Goal: Information Seeking & Learning: Get advice/opinions

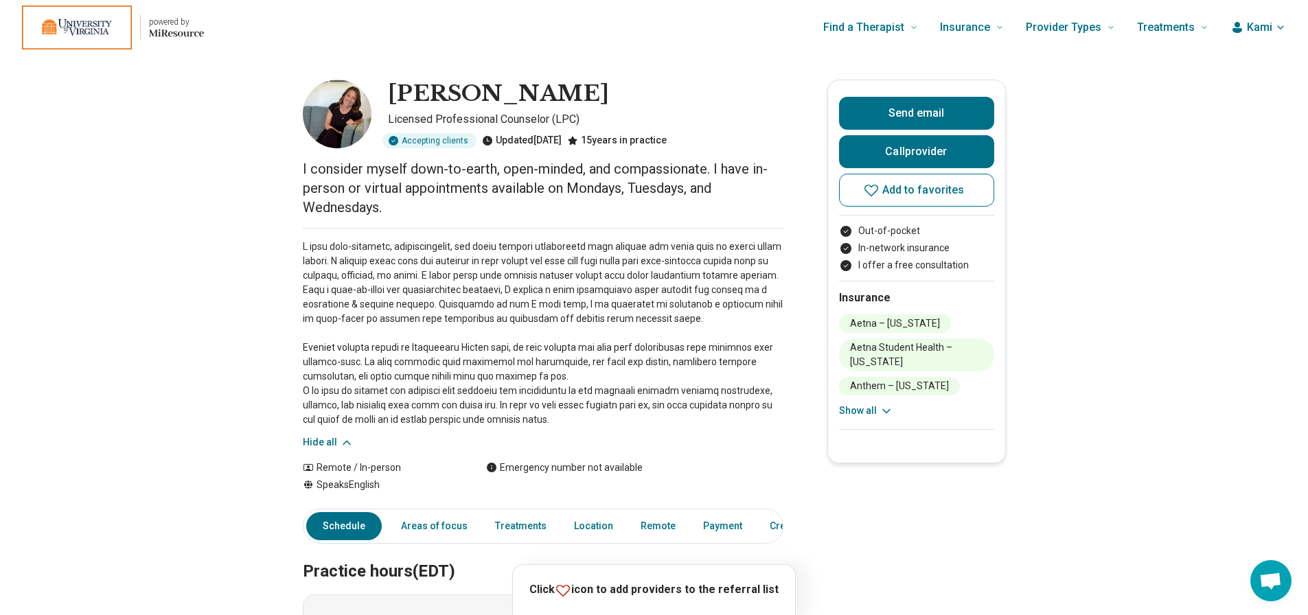
scroll to position [67, 0]
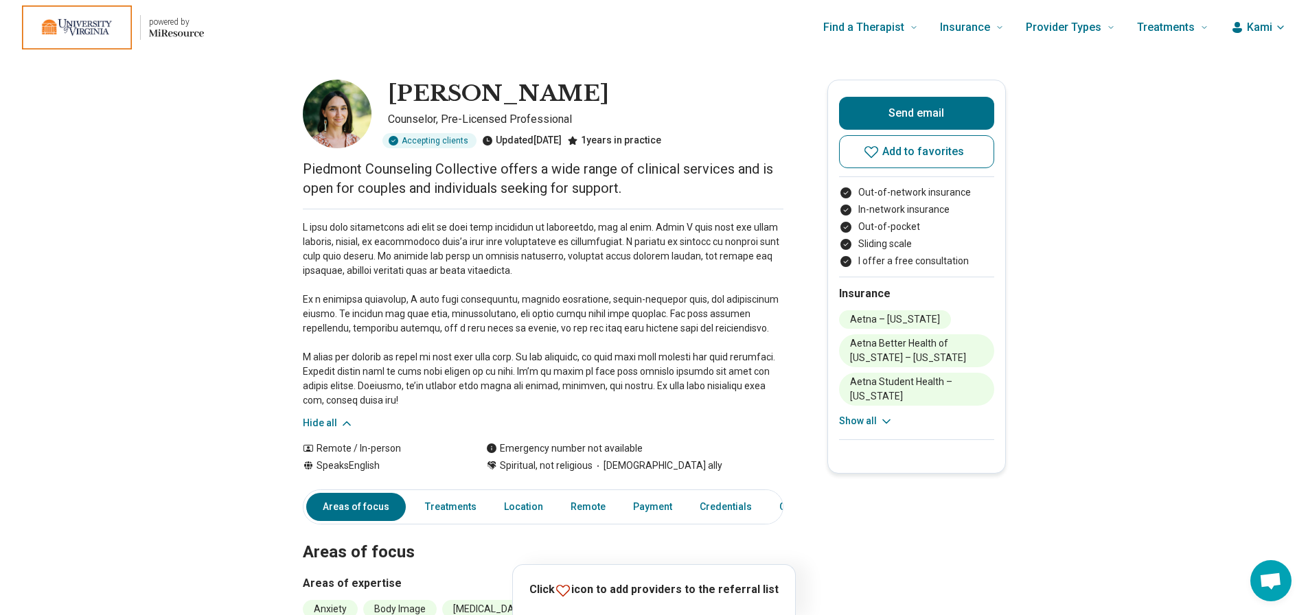
scroll to position [120, 1]
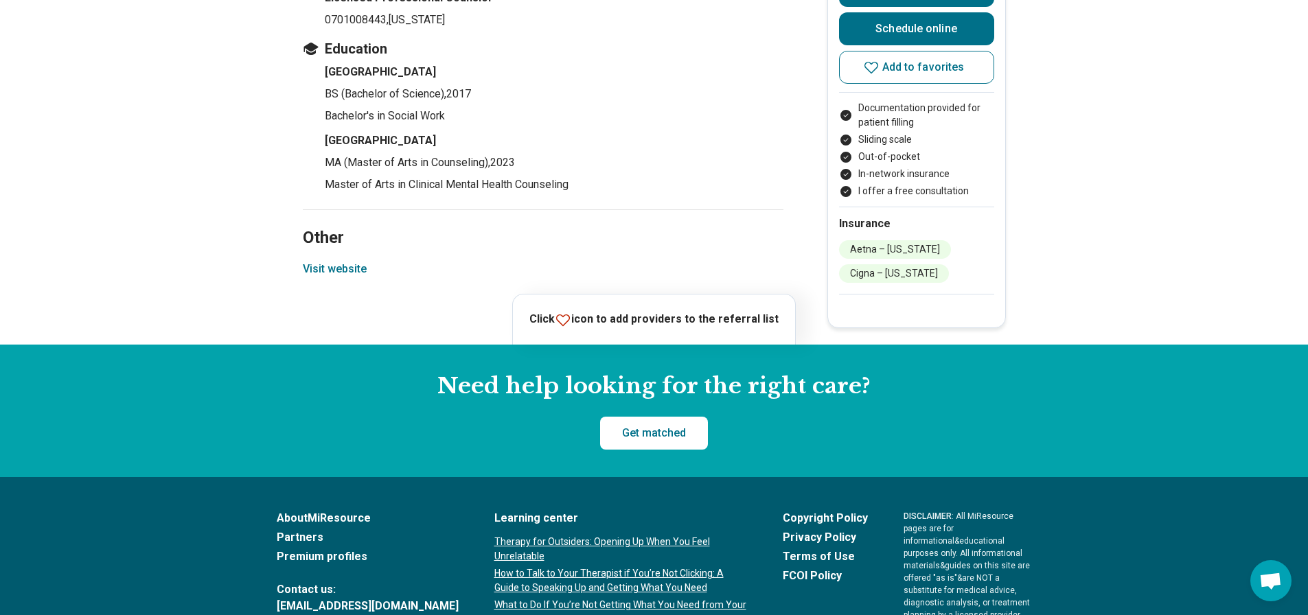
scroll to position [2129, 0]
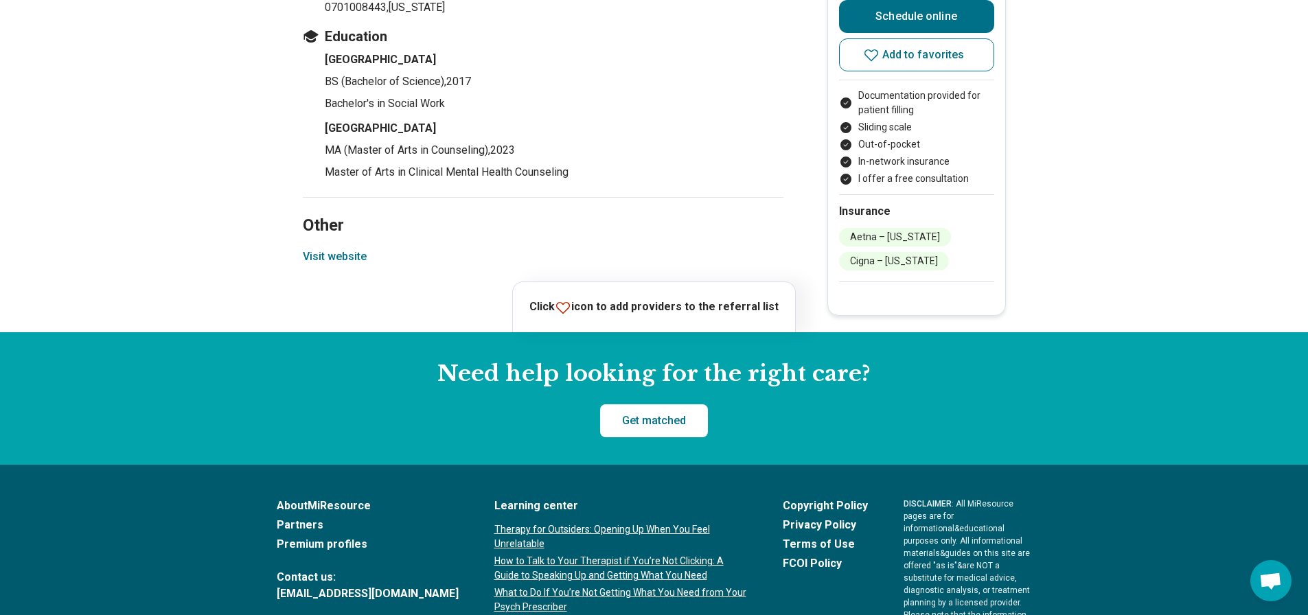
click at [314, 255] on button "Visit website" at bounding box center [335, 257] width 64 height 16
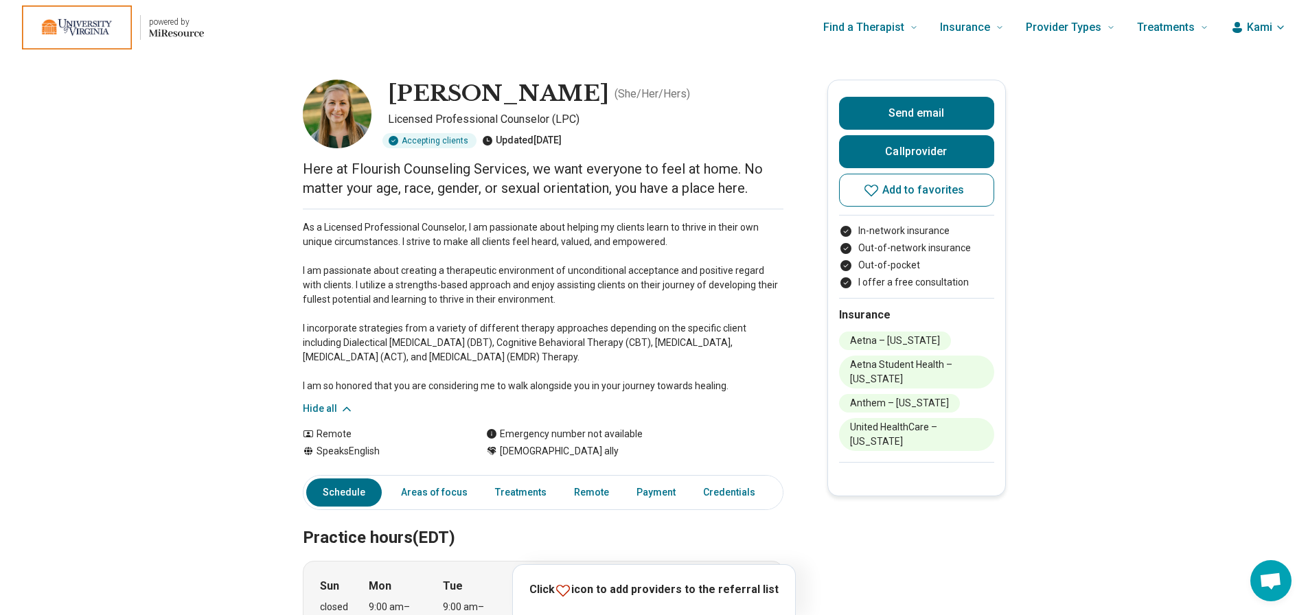
scroll to position [390, 10]
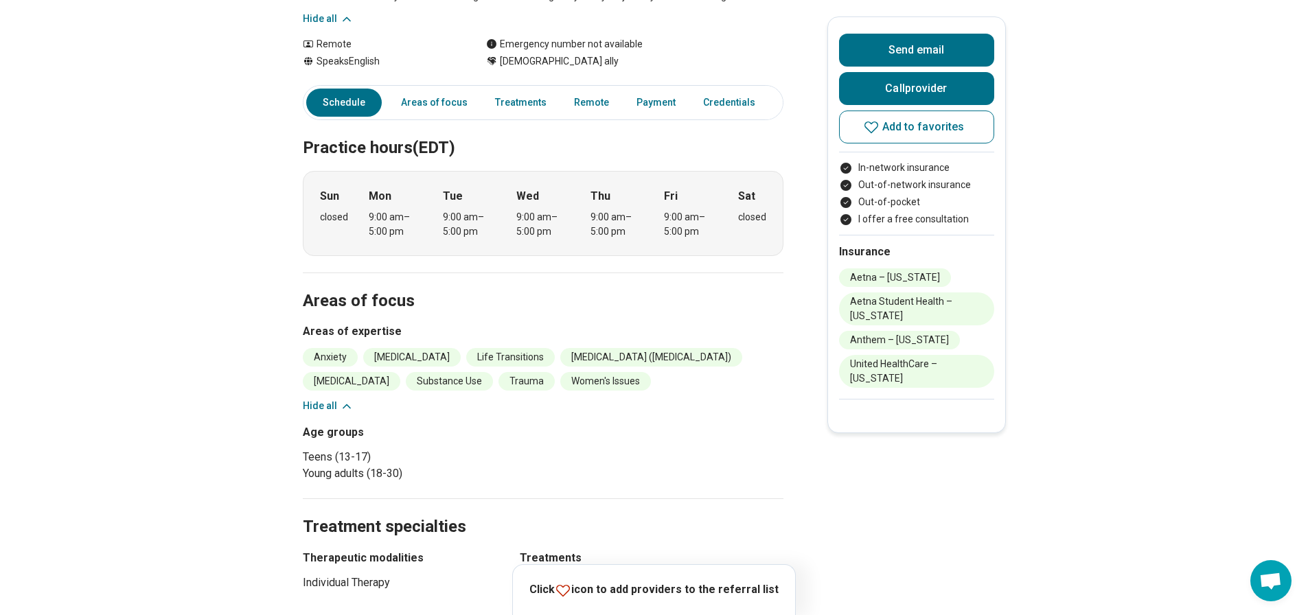
click at [170, 258] on main "Jenna Gentry ( She/Her/Hers ) Licensed Professional Counselor (LPC) Accepting c…" at bounding box center [654, 612] width 1308 height 1894
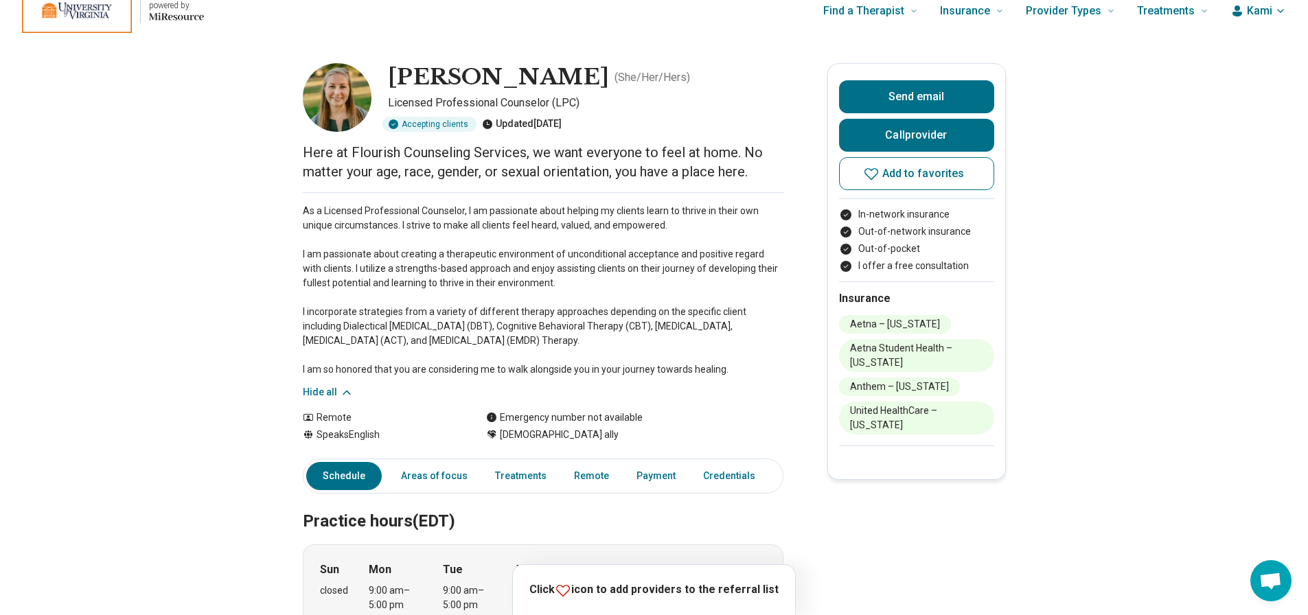
scroll to position [0, 10]
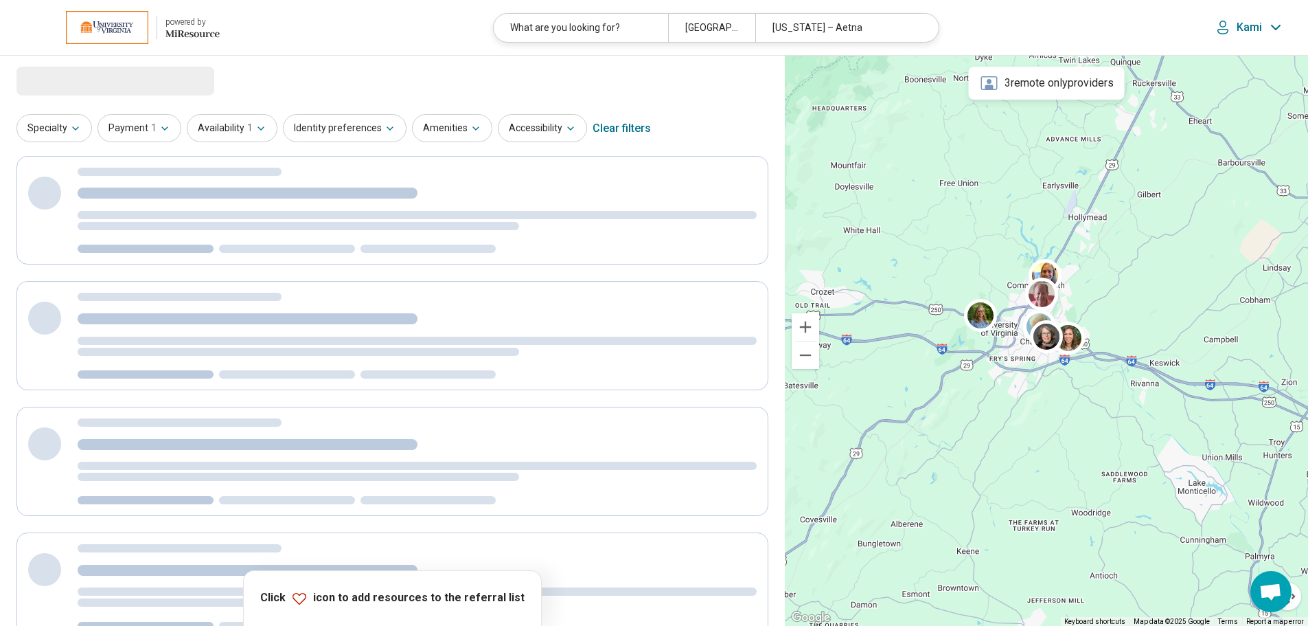
select select "***"
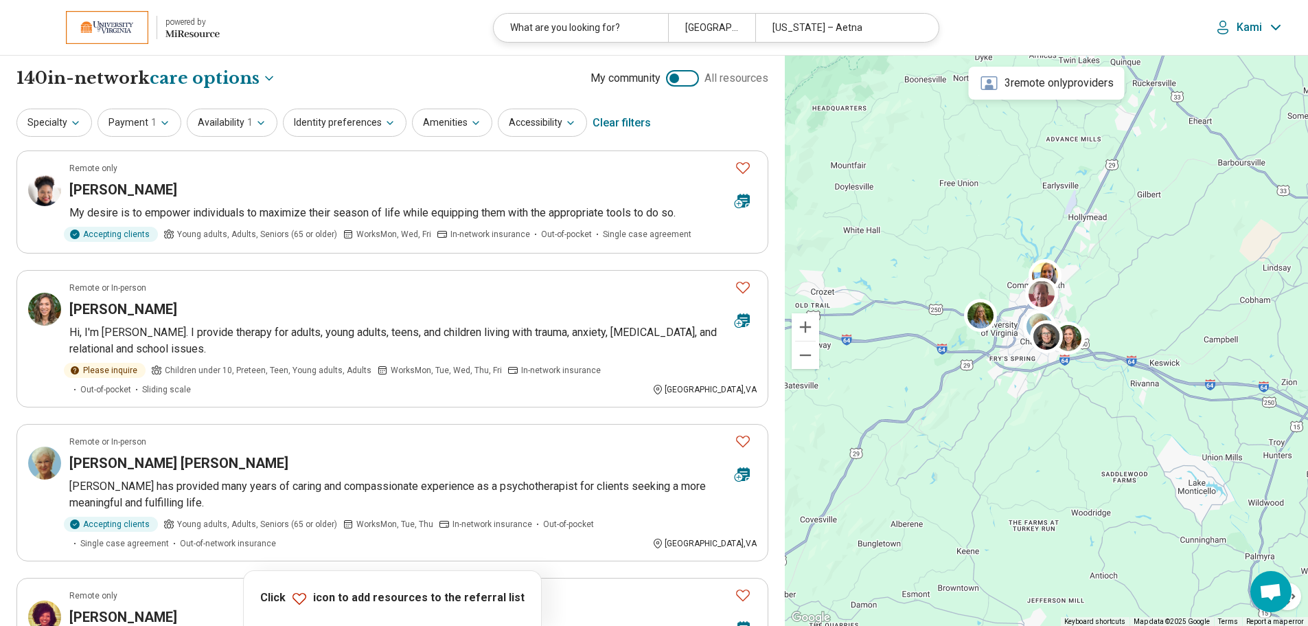
click at [364, 80] on div "**********" at bounding box center [392, 78] width 752 height 23
click at [365, 126] on button "Identity preferences" at bounding box center [345, 122] width 124 height 28
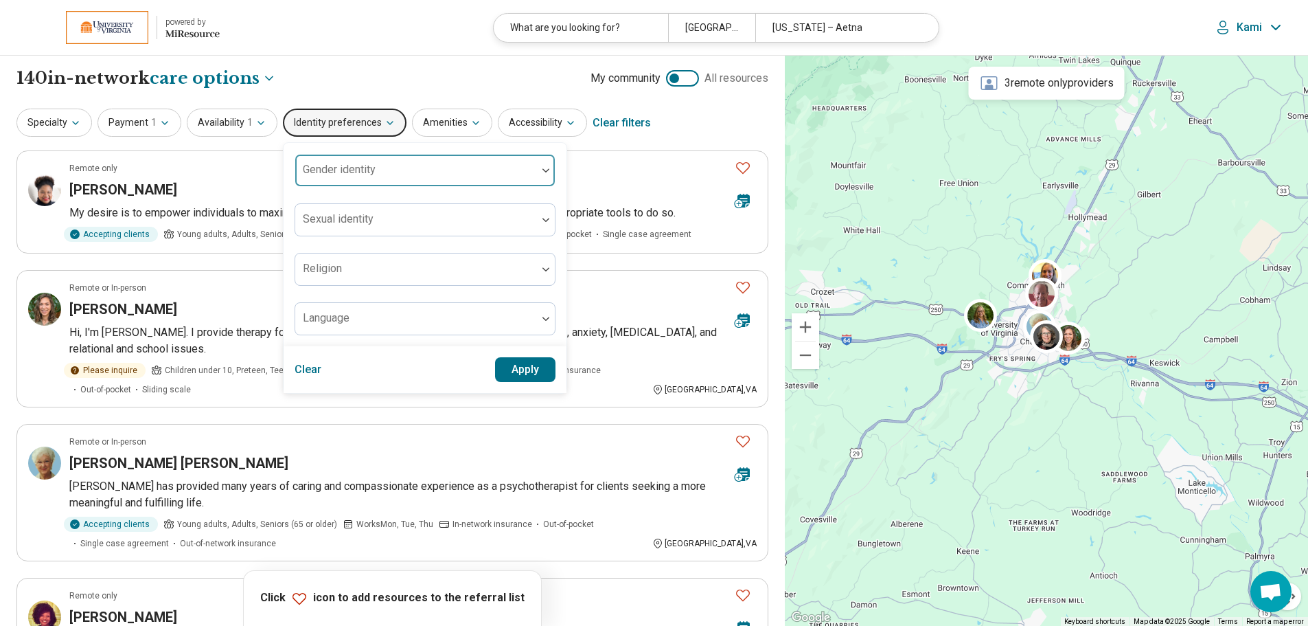
click at [365, 174] on div "Gender identity" at bounding box center [425, 170] width 261 height 33
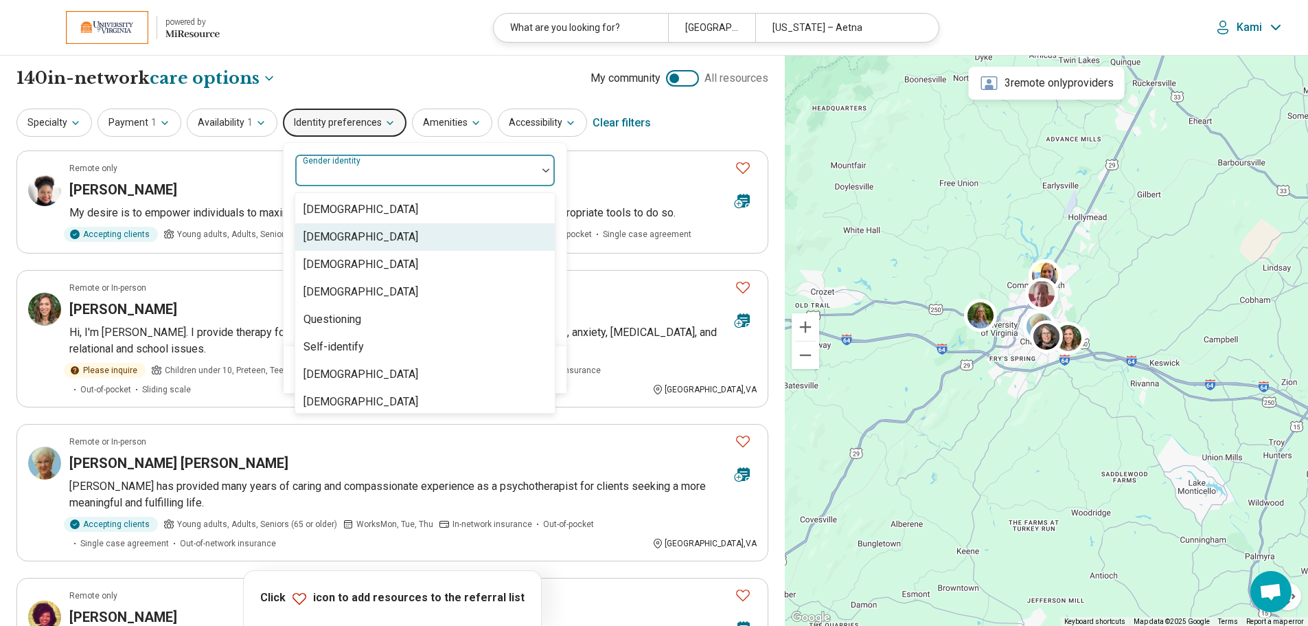
click at [367, 239] on div "[DEMOGRAPHIC_DATA]" at bounding box center [360, 237] width 115 height 16
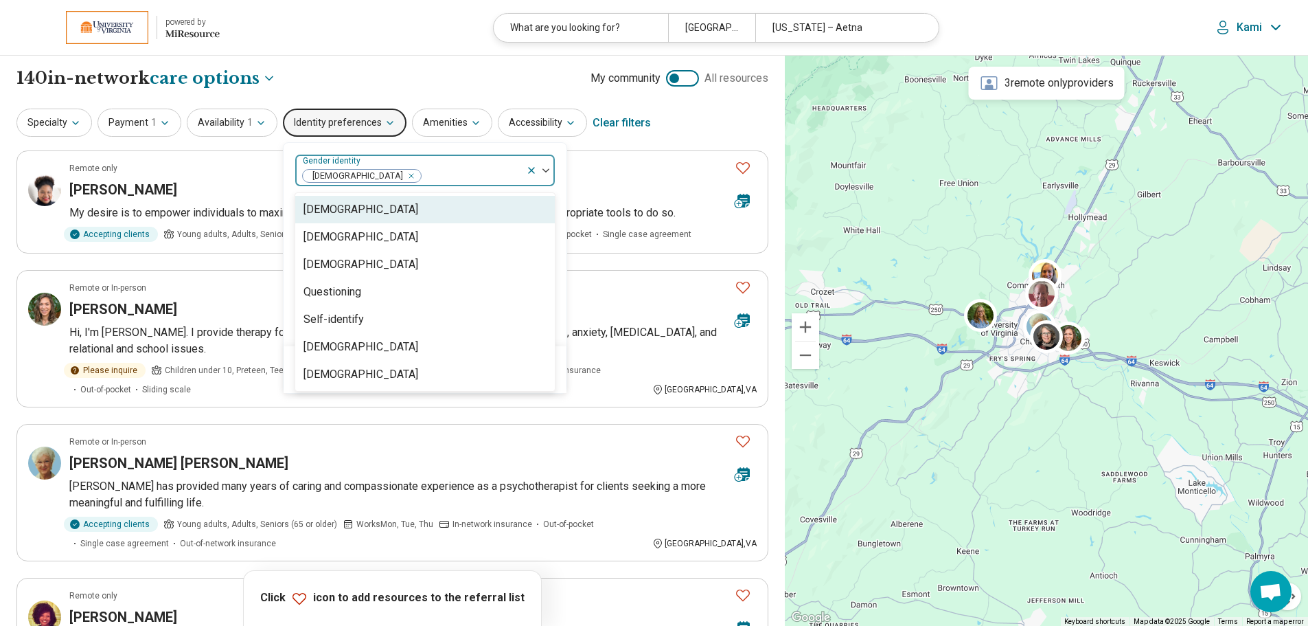
click at [452, 175] on div at bounding box center [471, 175] width 98 height 19
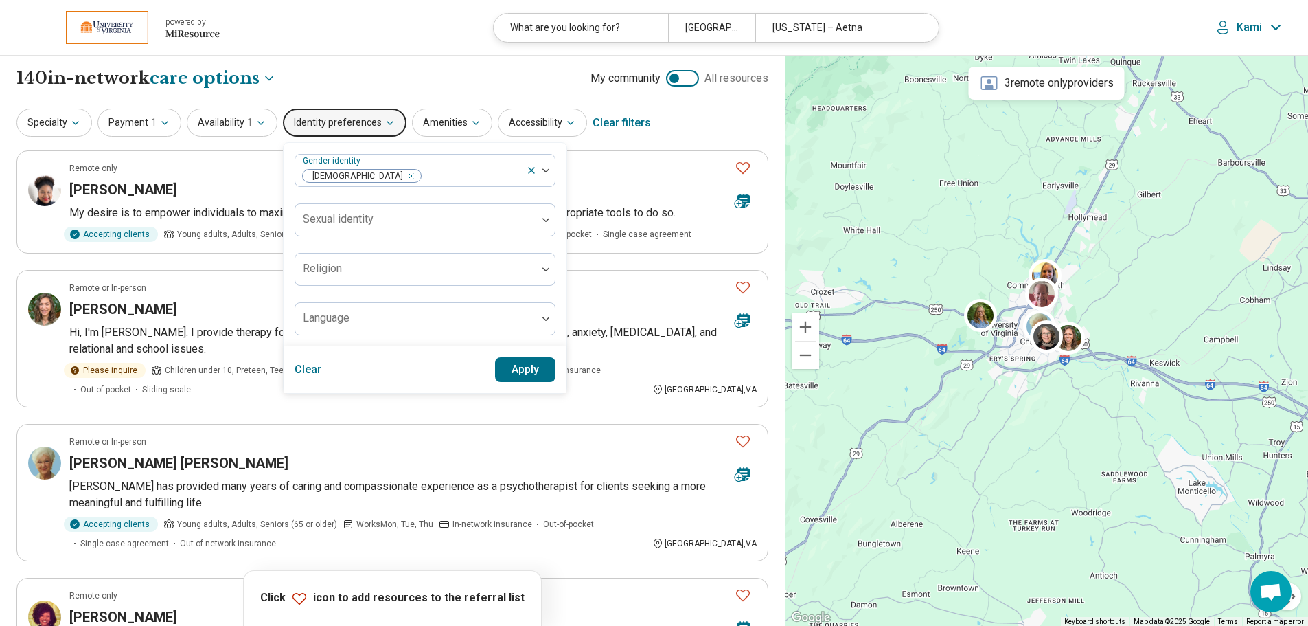
click at [509, 367] on button "Apply" at bounding box center [525, 369] width 61 height 25
